Goal: Transaction & Acquisition: Obtain resource

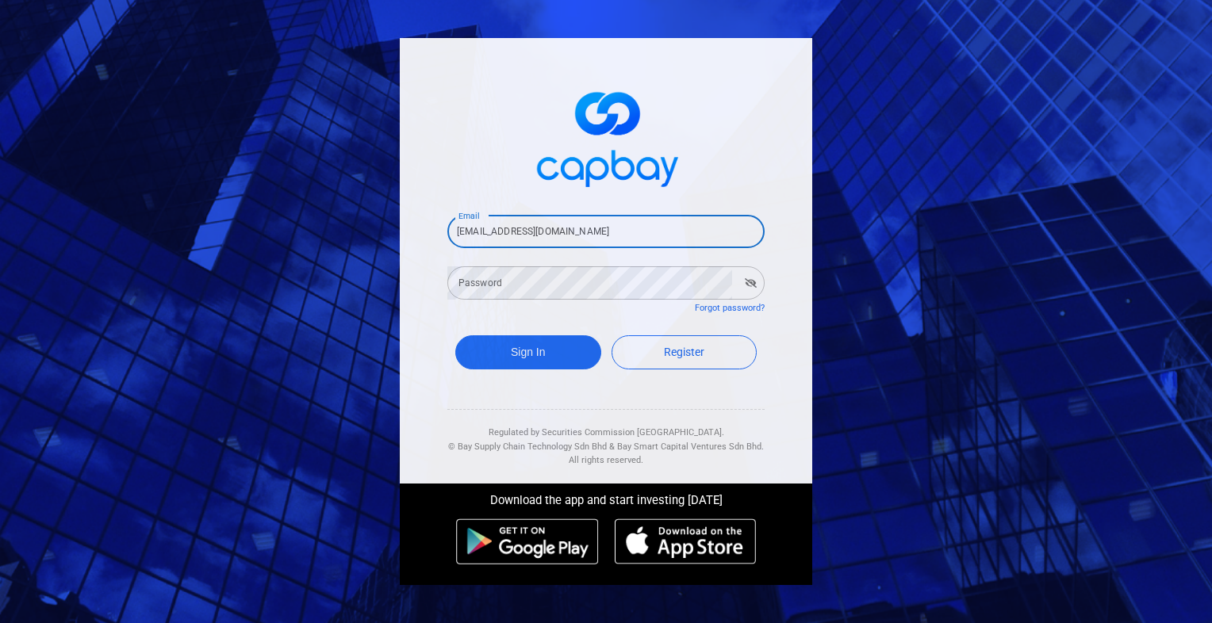
type input "[EMAIL_ADDRESS][DOMAIN_NAME]"
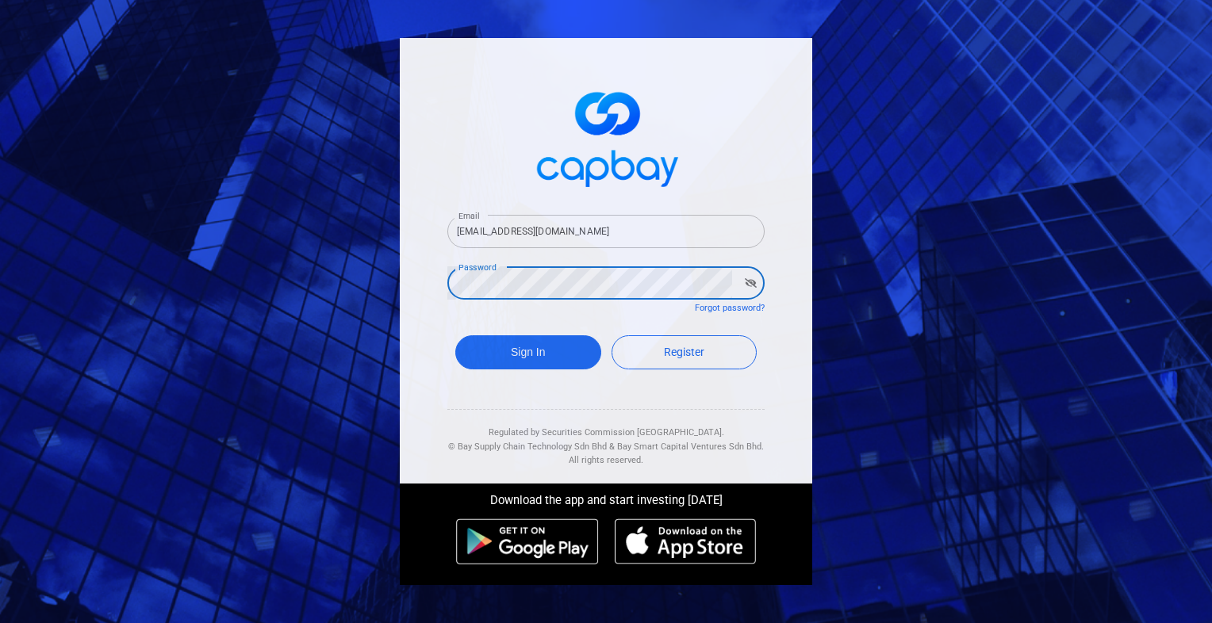
click at [455, 335] on button "Sign In" at bounding box center [528, 352] width 146 height 34
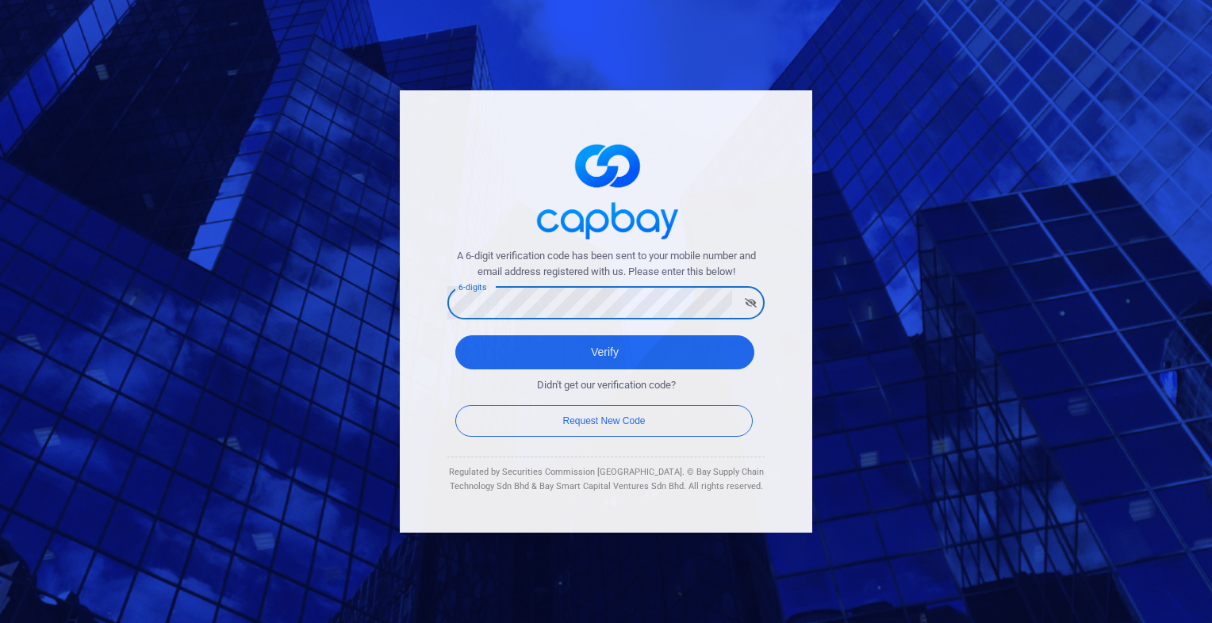
click at [455, 335] on button "Verify" at bounding box center [604, 352] width 299 height 34
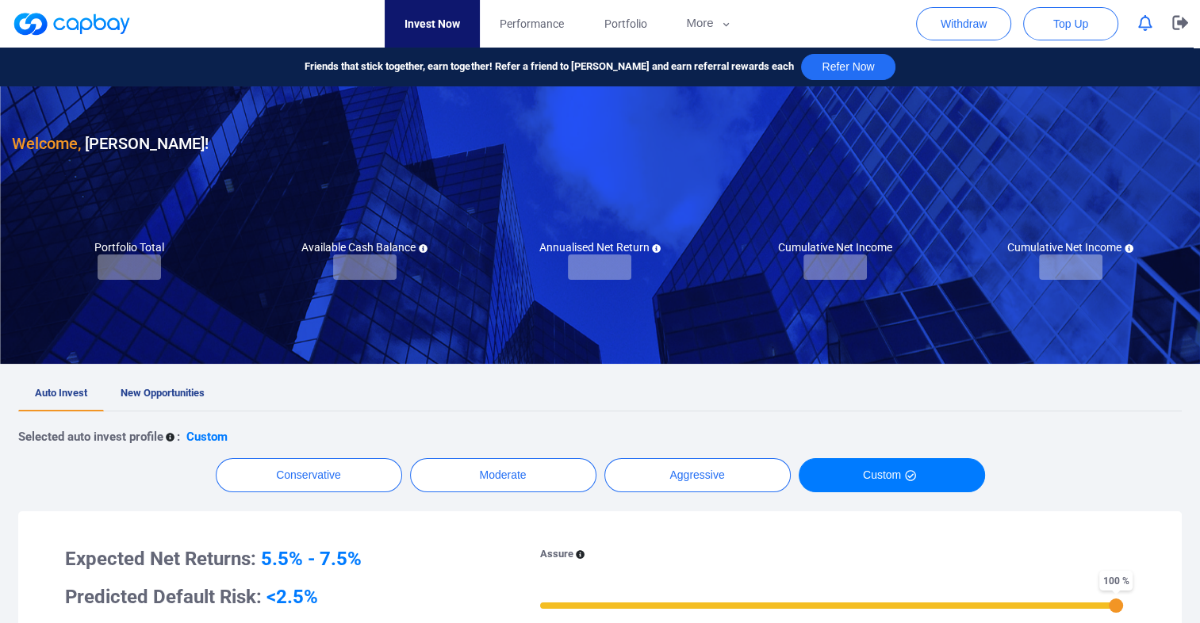
checkbox input "true"
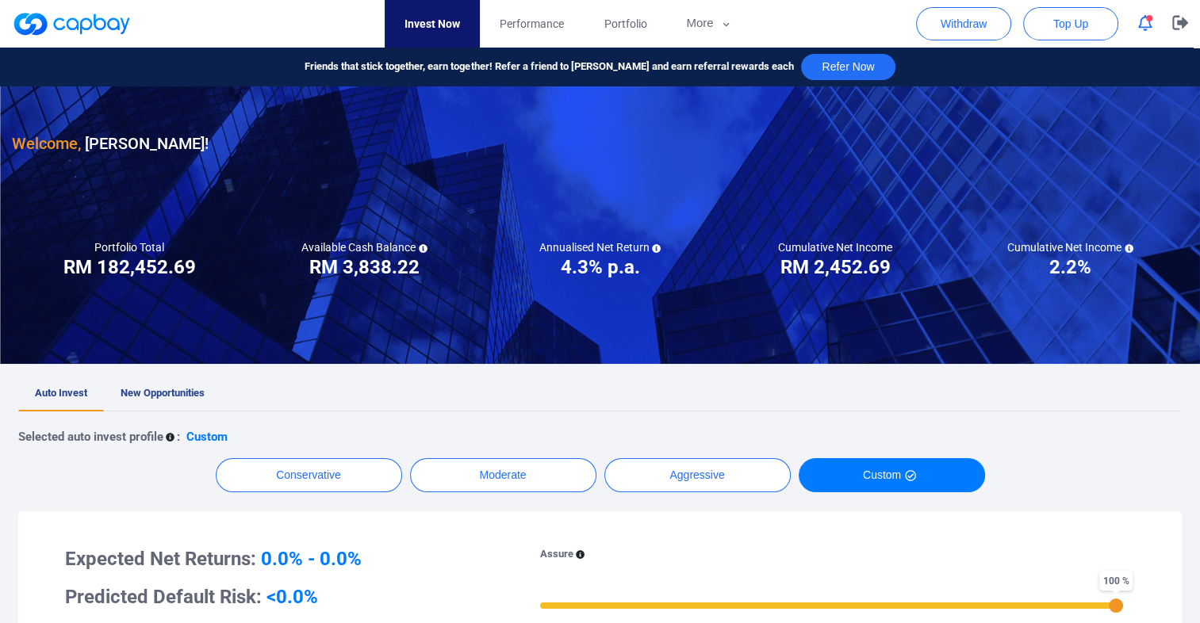
click at [1144, 27] on icon "button" at bounding box center [1145, 23] width 14 height 17
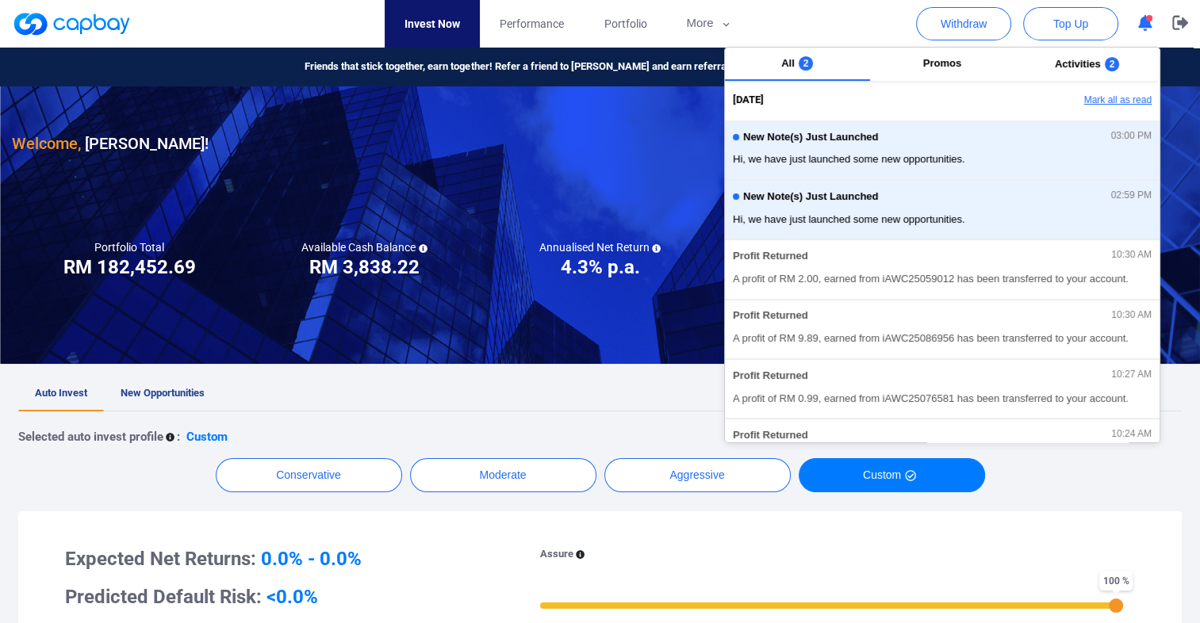
click at [1118, 104] on button "Mark all as read" at bounding box center [1074, 100] width 171 height 27
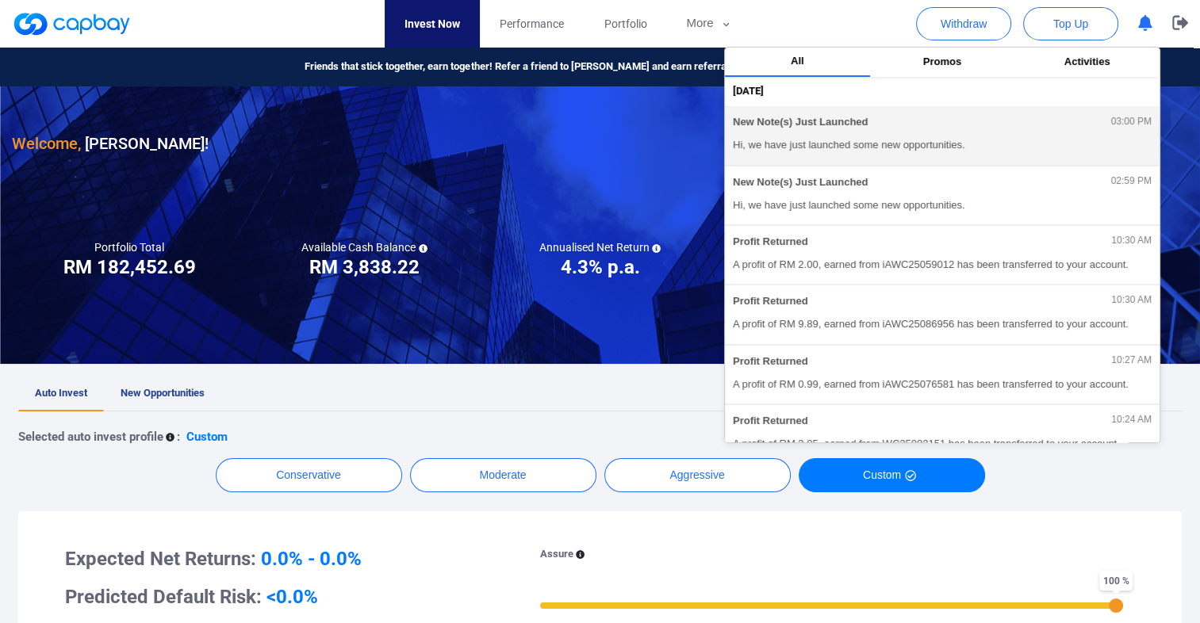
click at [893, 137] on span "Hi, we have just launched some new opportunities." at bounding box center [942, 145] width 419 height 16
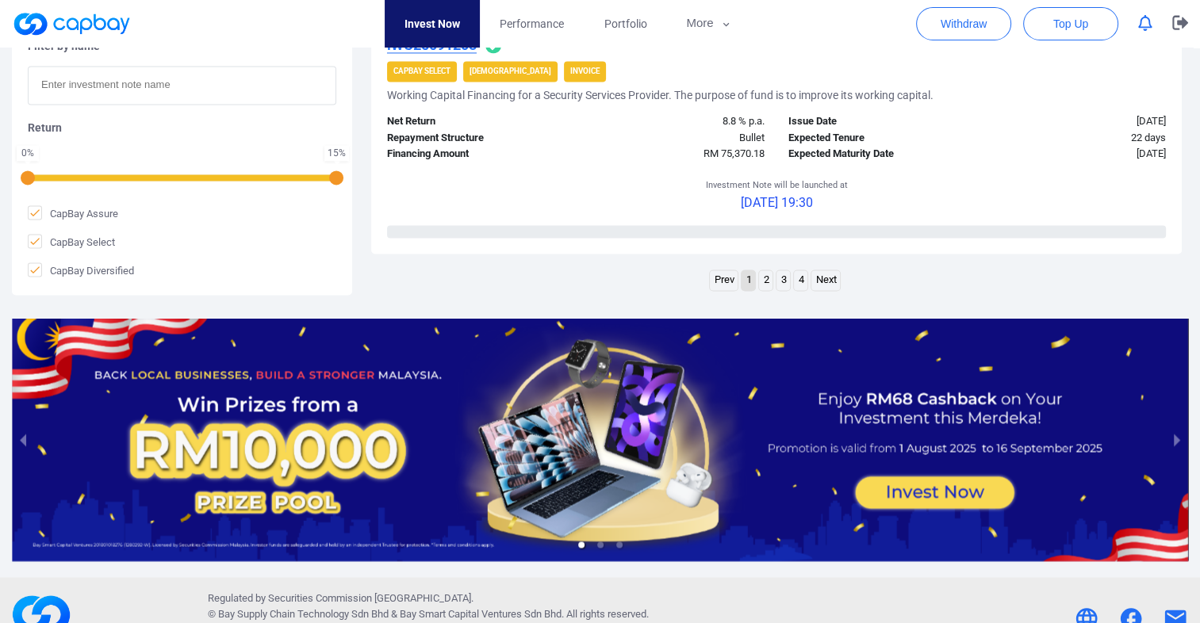
scroll to position [2486, 0]
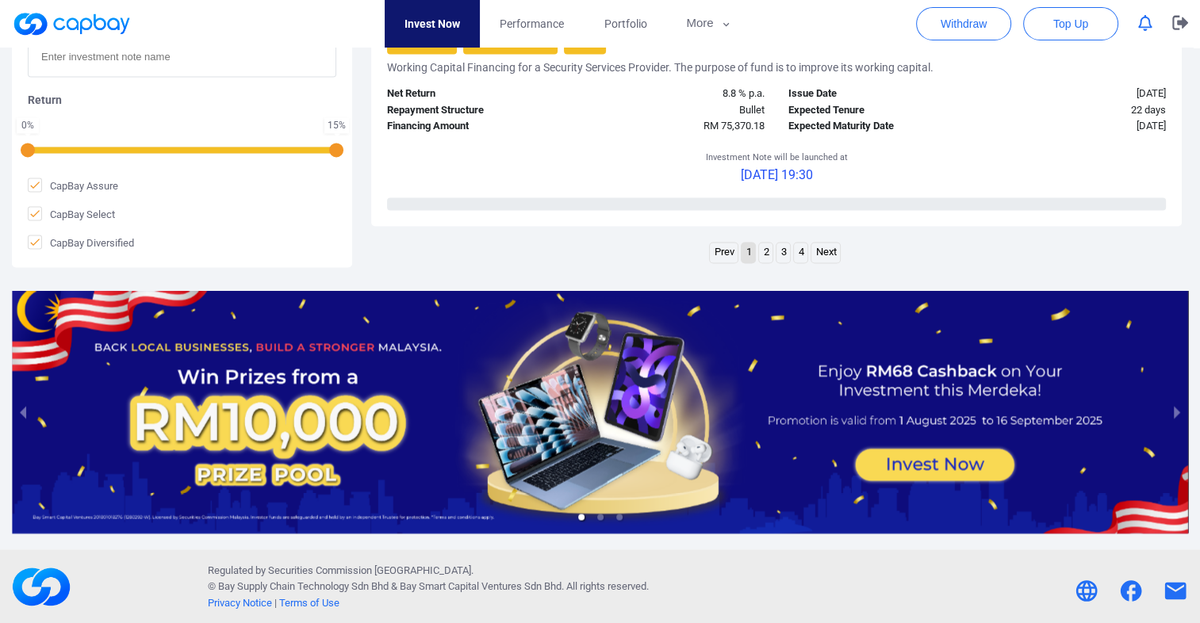
click at [833, 253] on link "Next" at bounding box center [825, 253] width 29 height 20
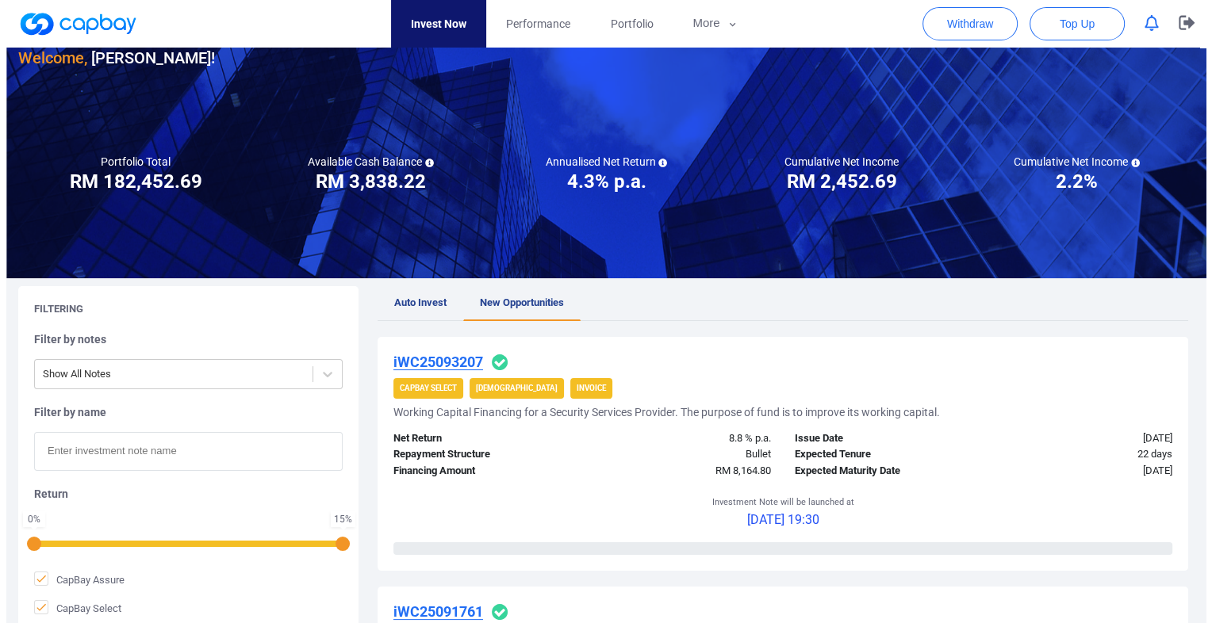
scroll to position [0, 0]
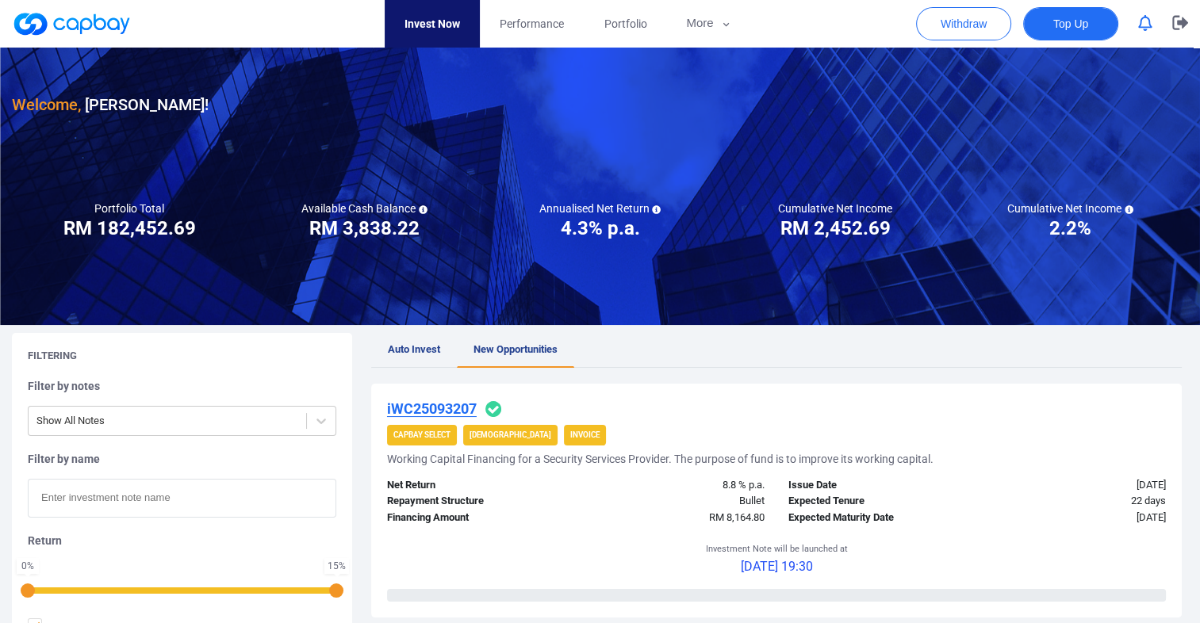
click at [1083, 27] on span "Top Up" at bounding box center [1070, 24] width 35 height 16
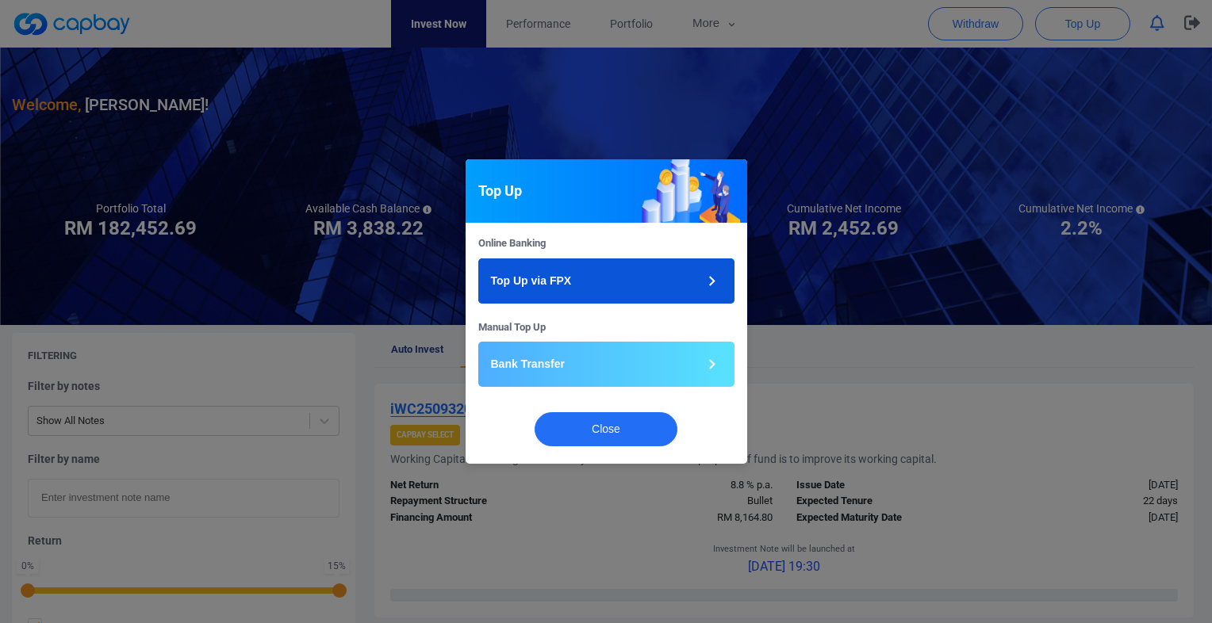
click at [565, 278] on p "Top Up via FPX" at bounding box center [531, 281] width 81 height 17
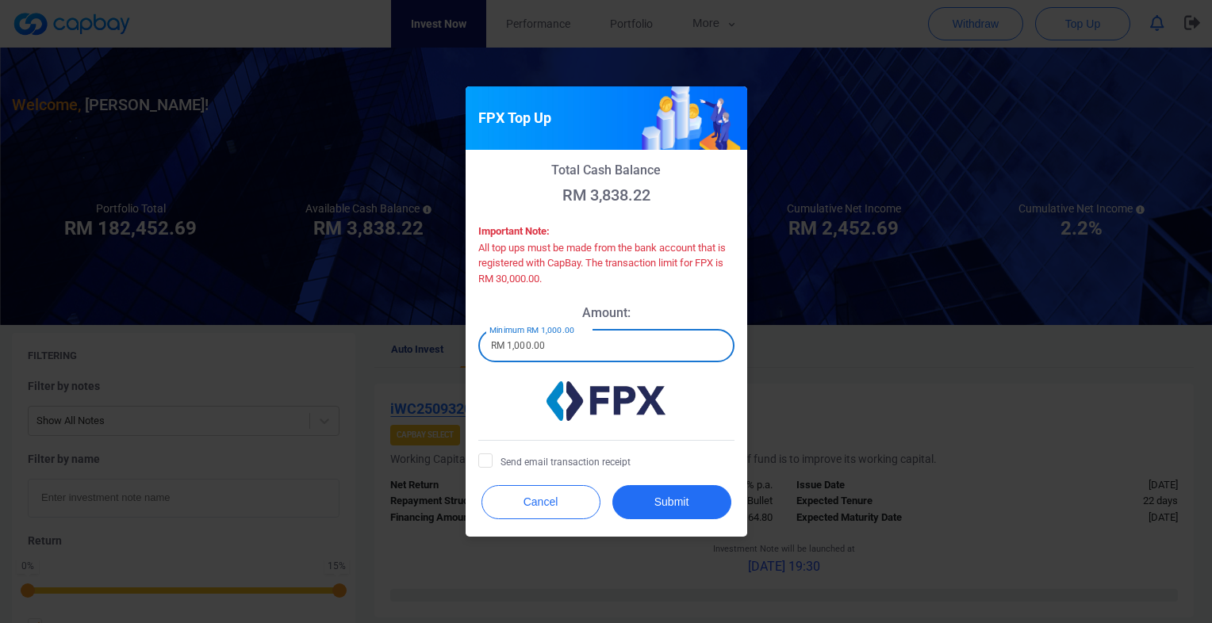
drag, startPoint x: 554, startPoint y: 344, endPoint x: 434, endPoint y: 344, distance: 119.7
click at [434, 344] on div "FPX Top Up Total Cash Balance RM 3,838.22 Important Note: All top ups must be m…" at bounding box center [606, 311] width 1212 height 623
type input "RM 2,000"
click at [489, 464] on icon at bounding box center [485, 460] width 13 height 13
click at [0, 0] on input "Send email transaction receipt" at bounding box center [0, 0] width 0 height 0
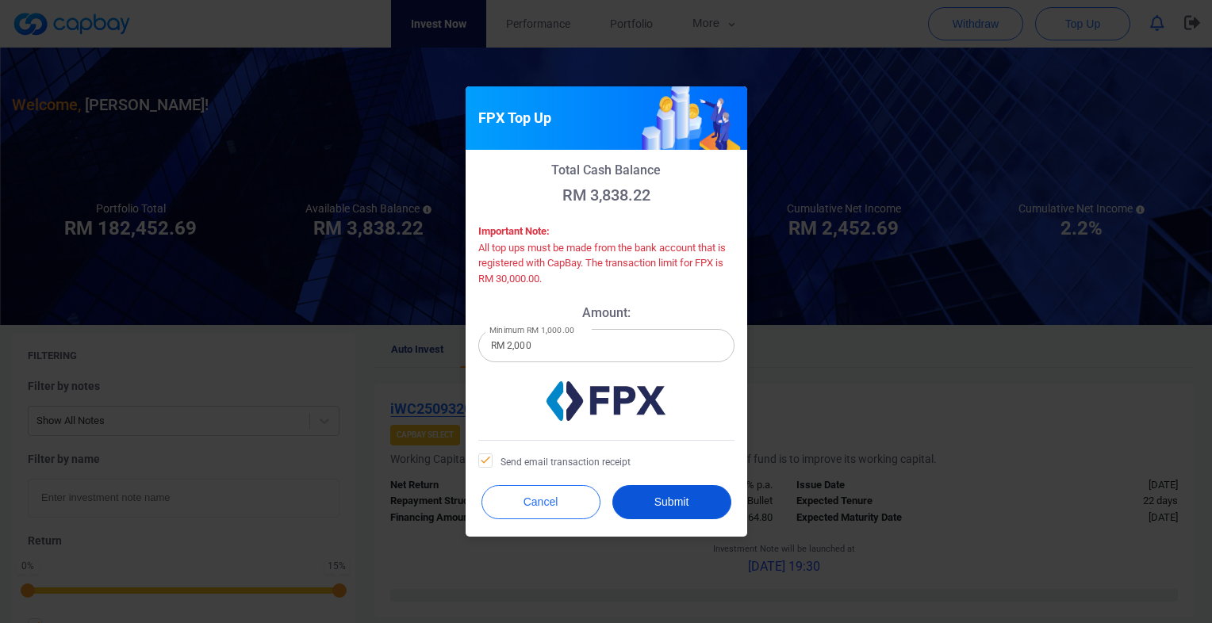
click at [680, 500] on button "Submit" at bounding box center [671, 502] width 119 height 34
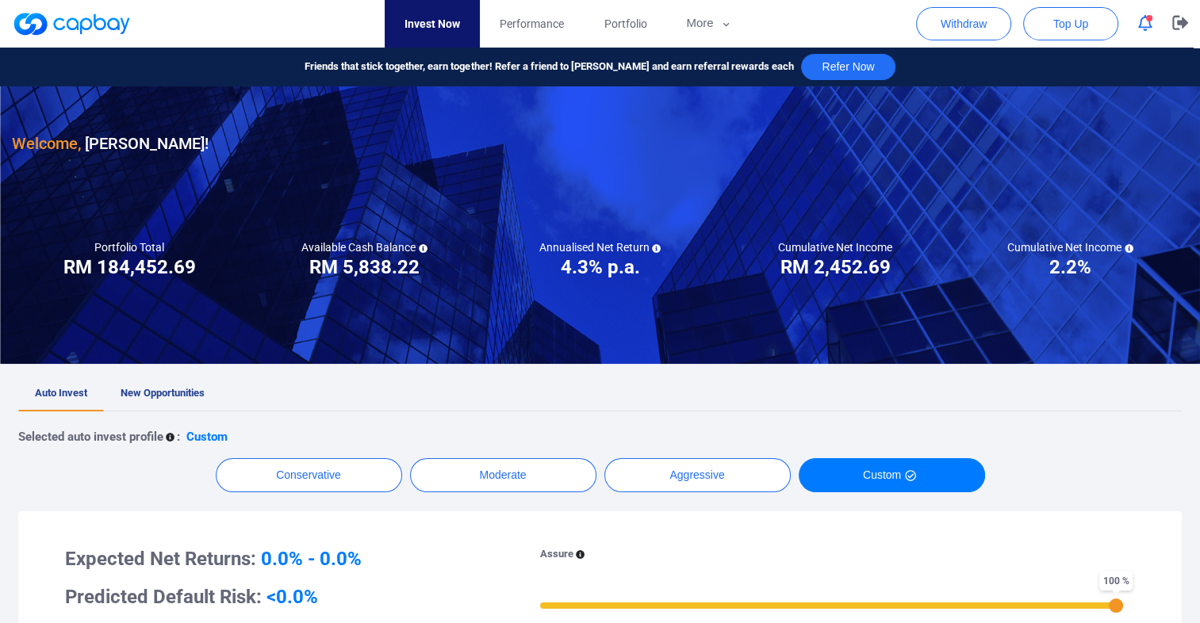
click at [1145, 24] on icon "button" at bounding box center [1145, 23] width 14 height 17
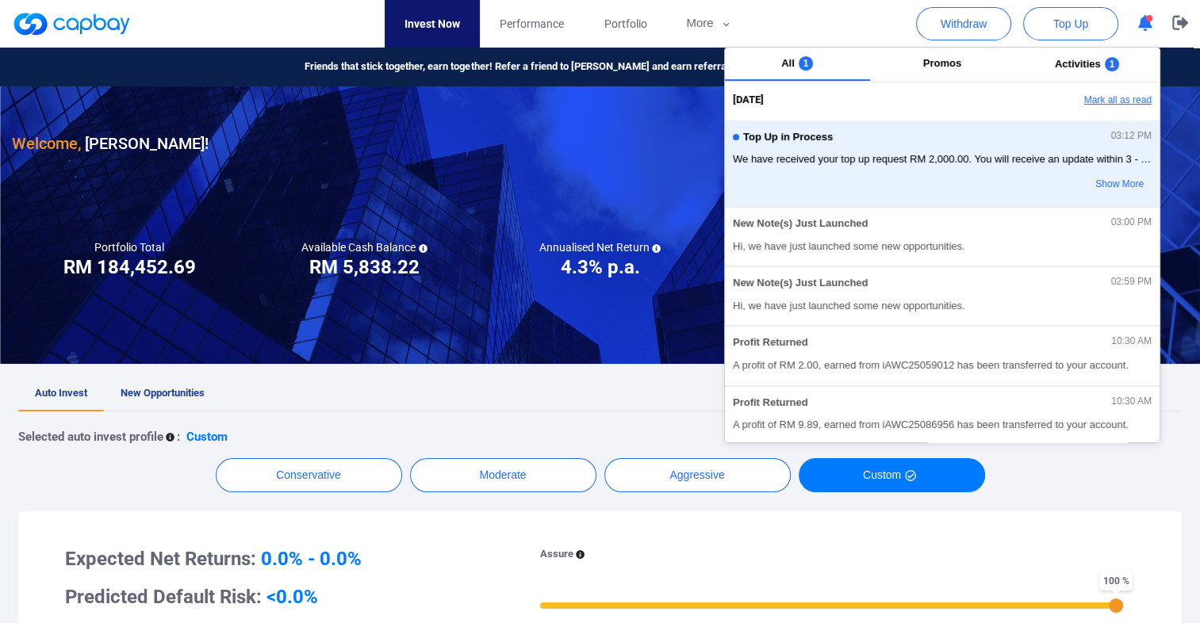
click at [1117, 100] on button "Mark all as read" at bounding box center [1074, 100] width 171 height 27
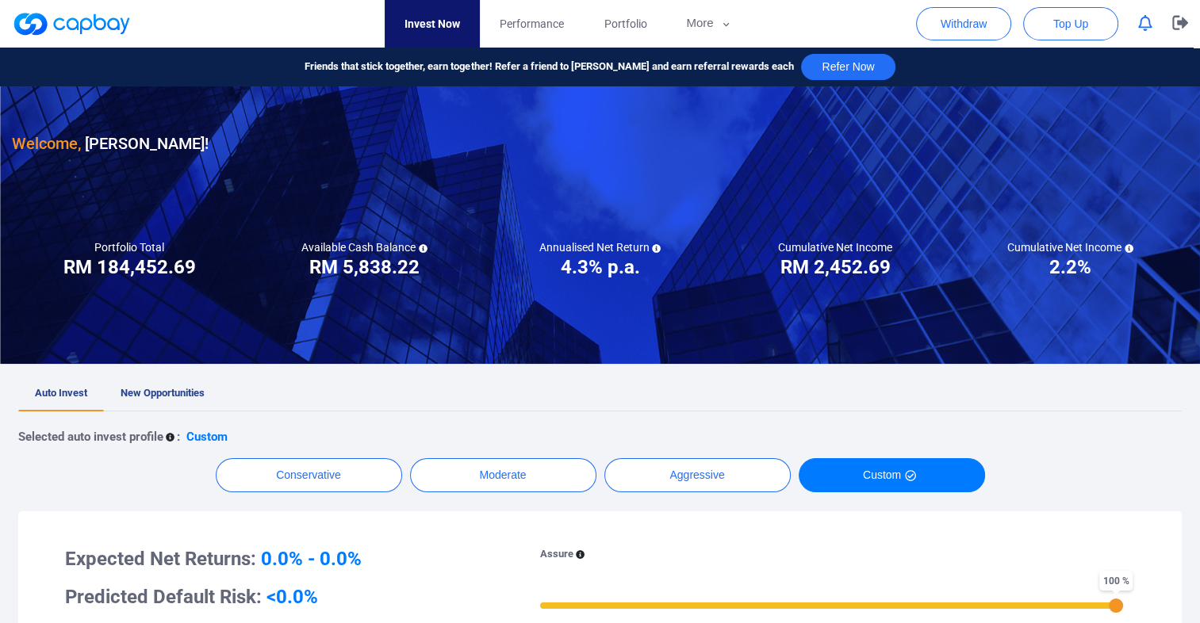
click at [1107, 468] on div "Conservative Moderate Aggressive Custom" at bounding box center [599, 475] width 1163 height 34
click at [1174, 27] on icon "button" at bounding box center [1180, 23] width 16 height 14
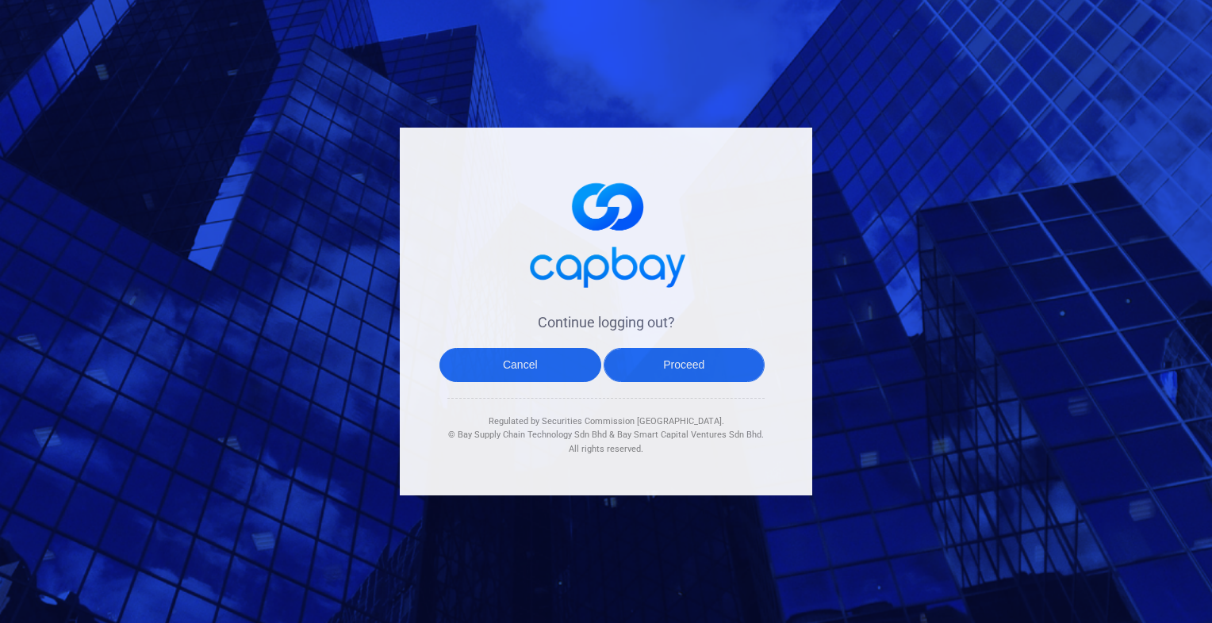
click at [685, 373] on button "Proceed" at bounding box center [684, 365] width 162 height 34
